Goal: Navigation & Orientation: Find specific page/section

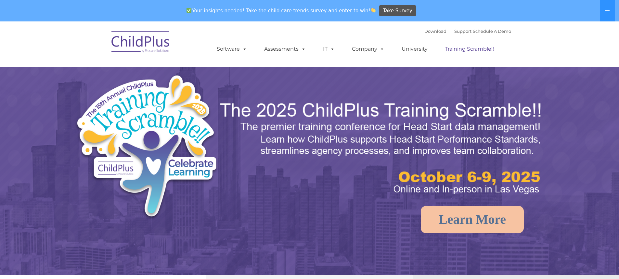
select select "MEDIUM"
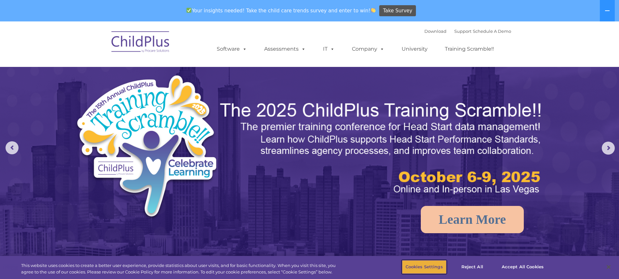
click at [434, 265] on button "Cookies Settings" at bounding box center [424, 267] width 45 height 14
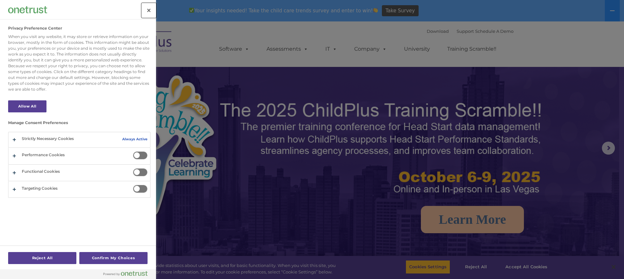
click at [146, 11] on button "Close" at bounding box center [149, 10] width 14 height 14
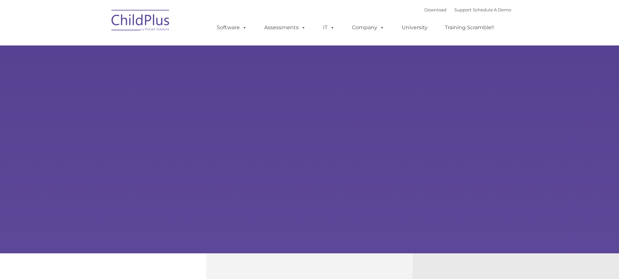
select select "MEDIUM"
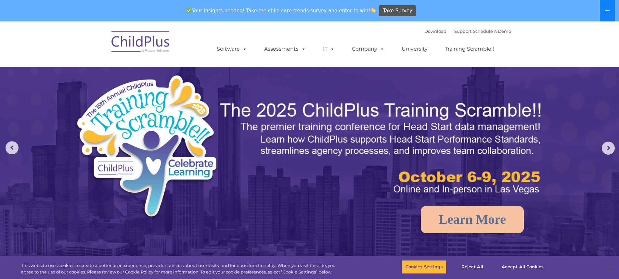
click at [607, 15] on button at bounding box center [607, 10] width 15 height 21
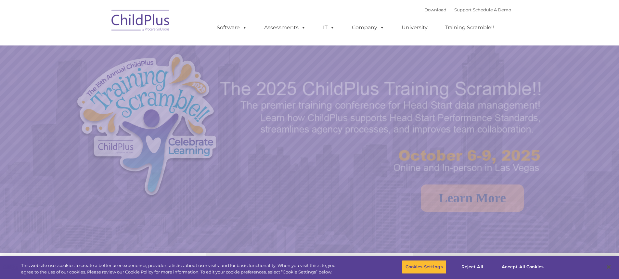
select select "MEDIUM"
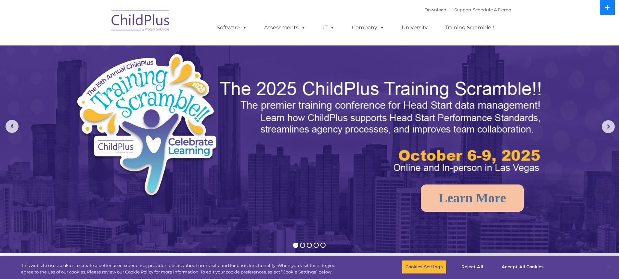
click at [603, 11] on button at bounding box center [607, 7] width 15 height 15
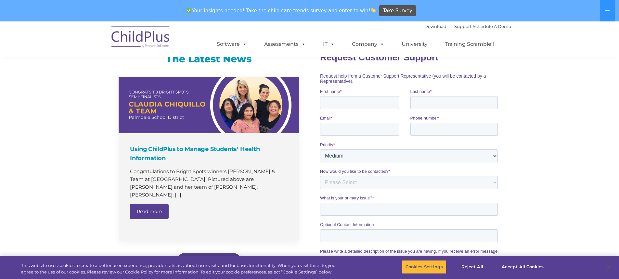
scroll to position [537, 0]
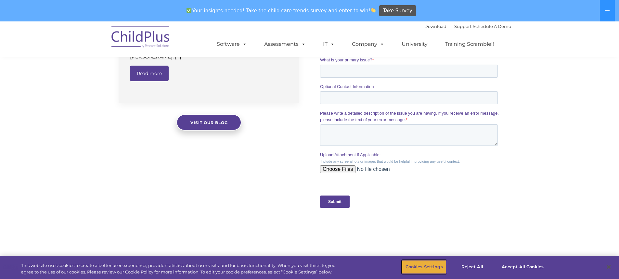
click at [432, 265] on button "Cookies Settings" at bounding box center [424, 267] width 45 height 14
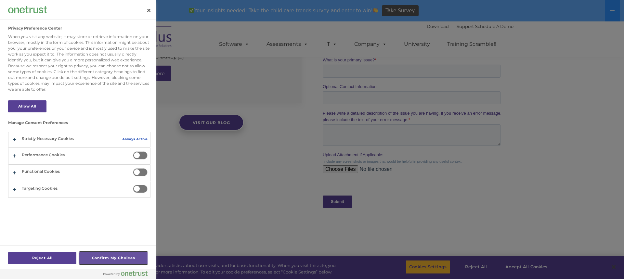
click at [111, 260] on button "Confirm My Choices" at bounding box center [113, 258] width 68 height 12
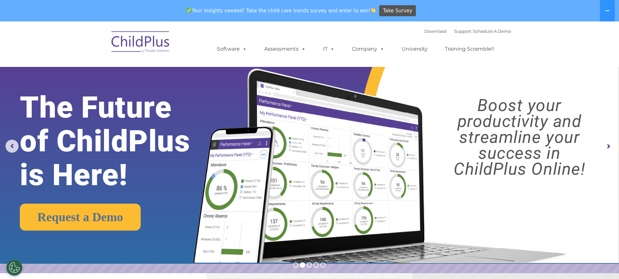
scroll to position [0, 0]
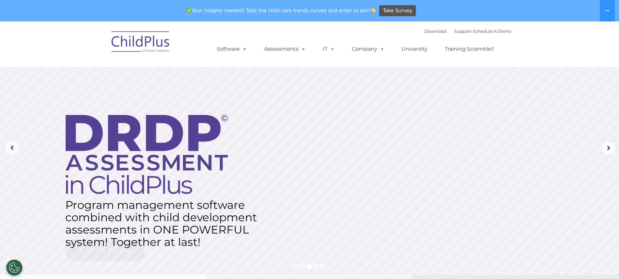
click at [199, 42] on div "Download Support | Schedule A Demo  MENU MENU Software ChildPlus: The original…" at bounding box center [309, 44] width 403 height 36
